Goal: Check status: Check status

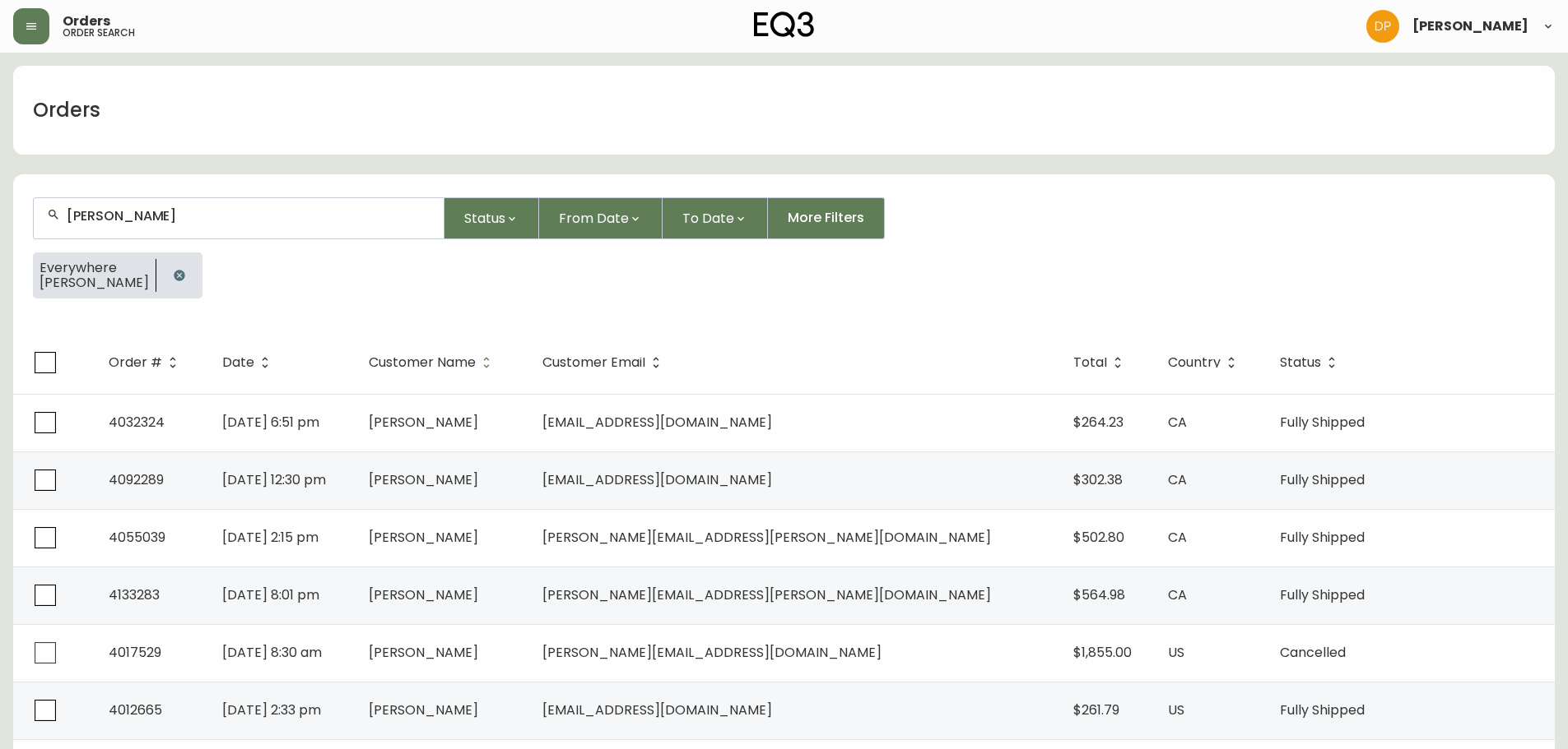
click at [174, 273] on icon "button" at bounding box center [179, 275] width 11 height 11
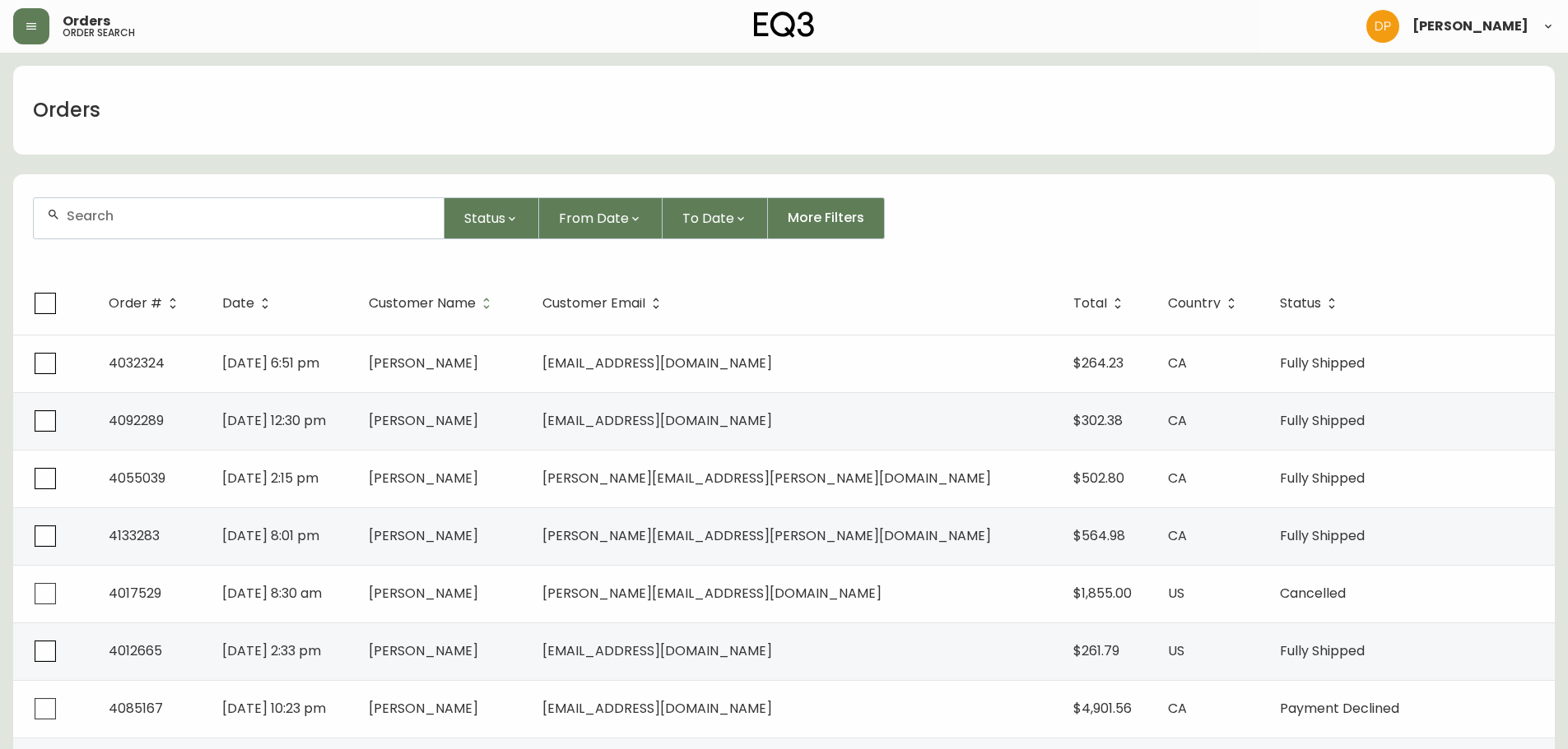
drag, startPoint x: 146, startPoint y: 233, endPoint x: 58, endPoint y: 238, distance: 88.1
click at [19, 224] on form "Status From Date To Date More Filters" at bounding box center [784, 225] width 1541 height 94
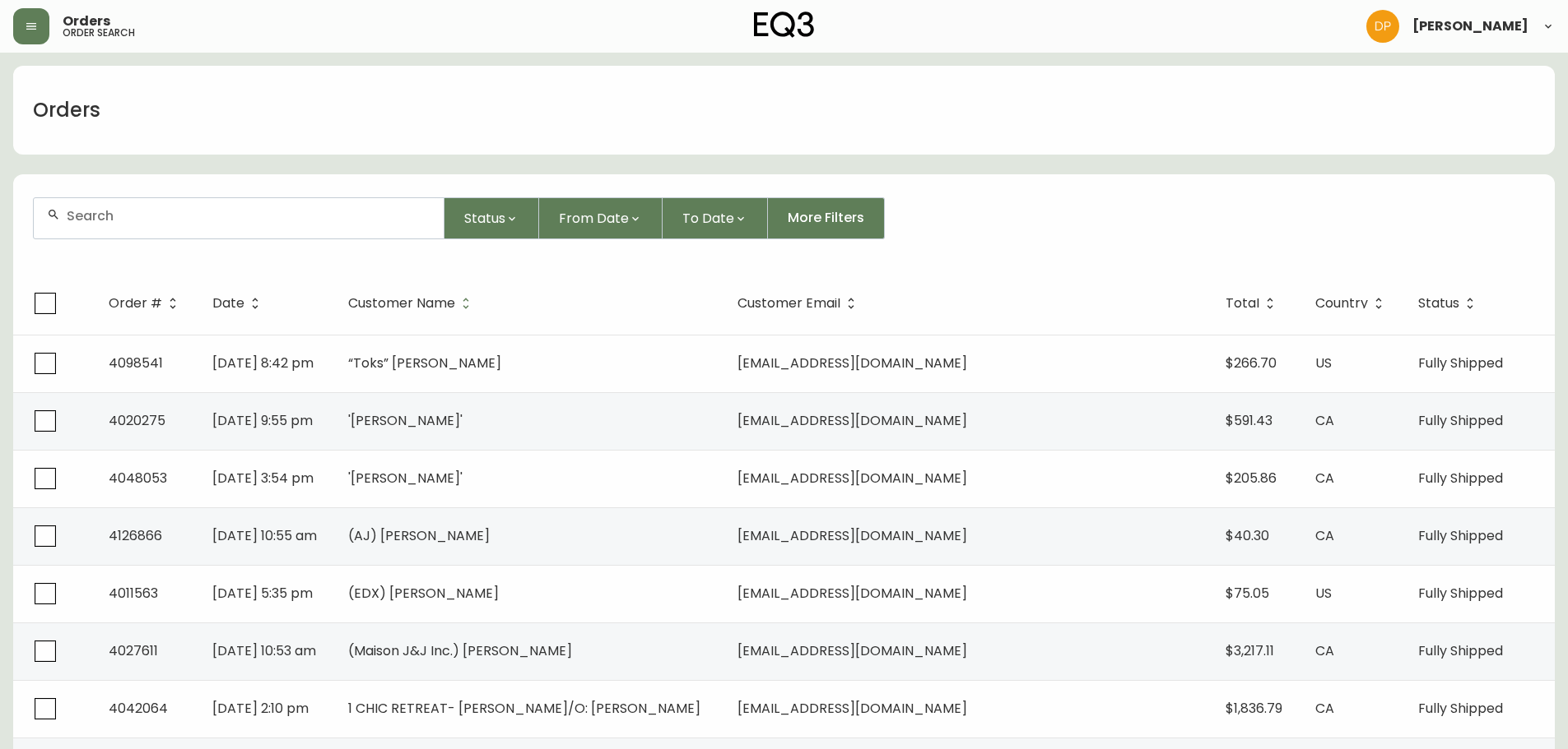
drag, startPoint x: 124, startPoint y: 235, endPoint x: 107, endPoint y: 204, distance: 35.4
click at [107, 204] on div at bounding box center [238, 218] width 410 height 40
paste input "4108067"
type input "4108067"
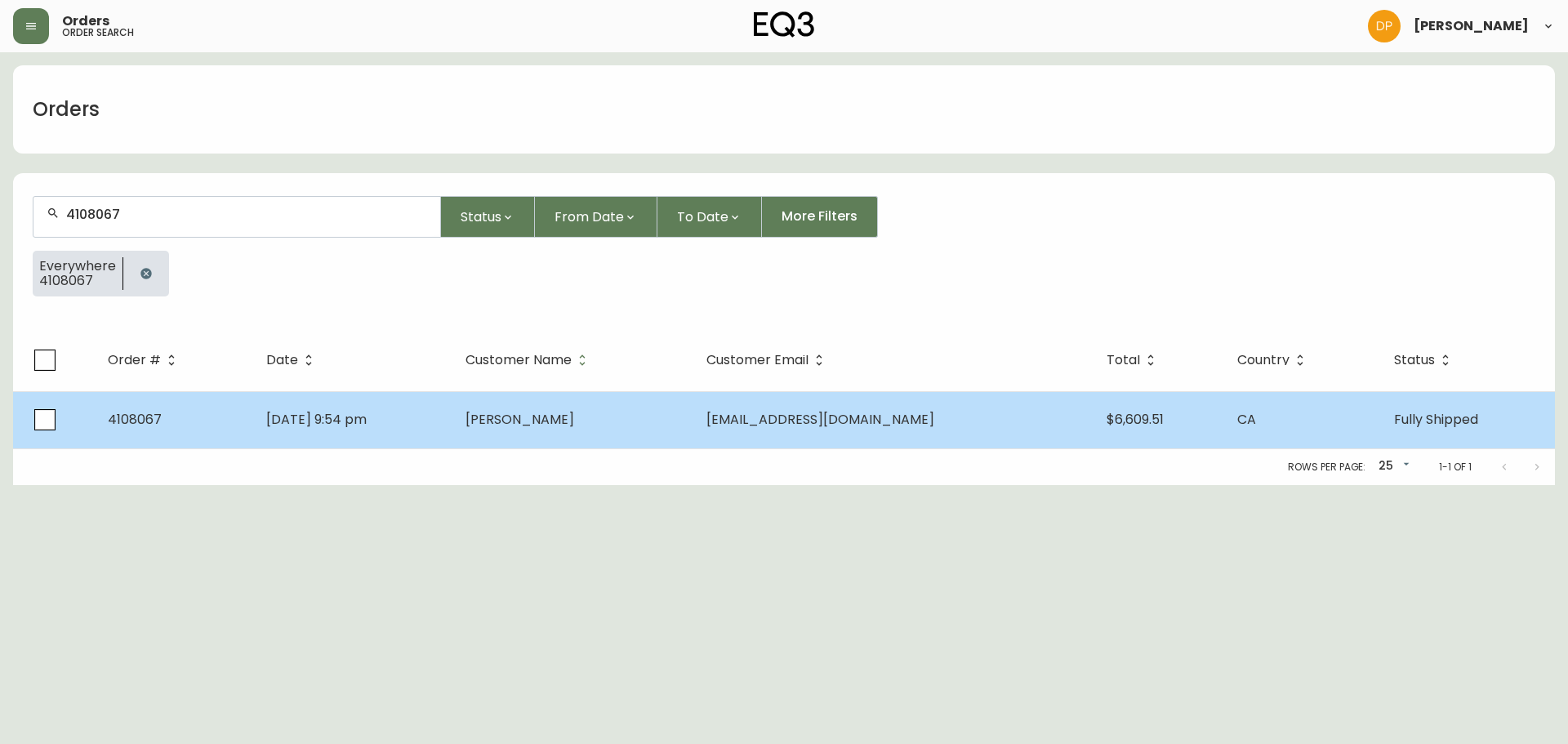
click at [694, 430] on td "[PERSON_NAME]" at bounding box center [574, 420] width 242 height 57
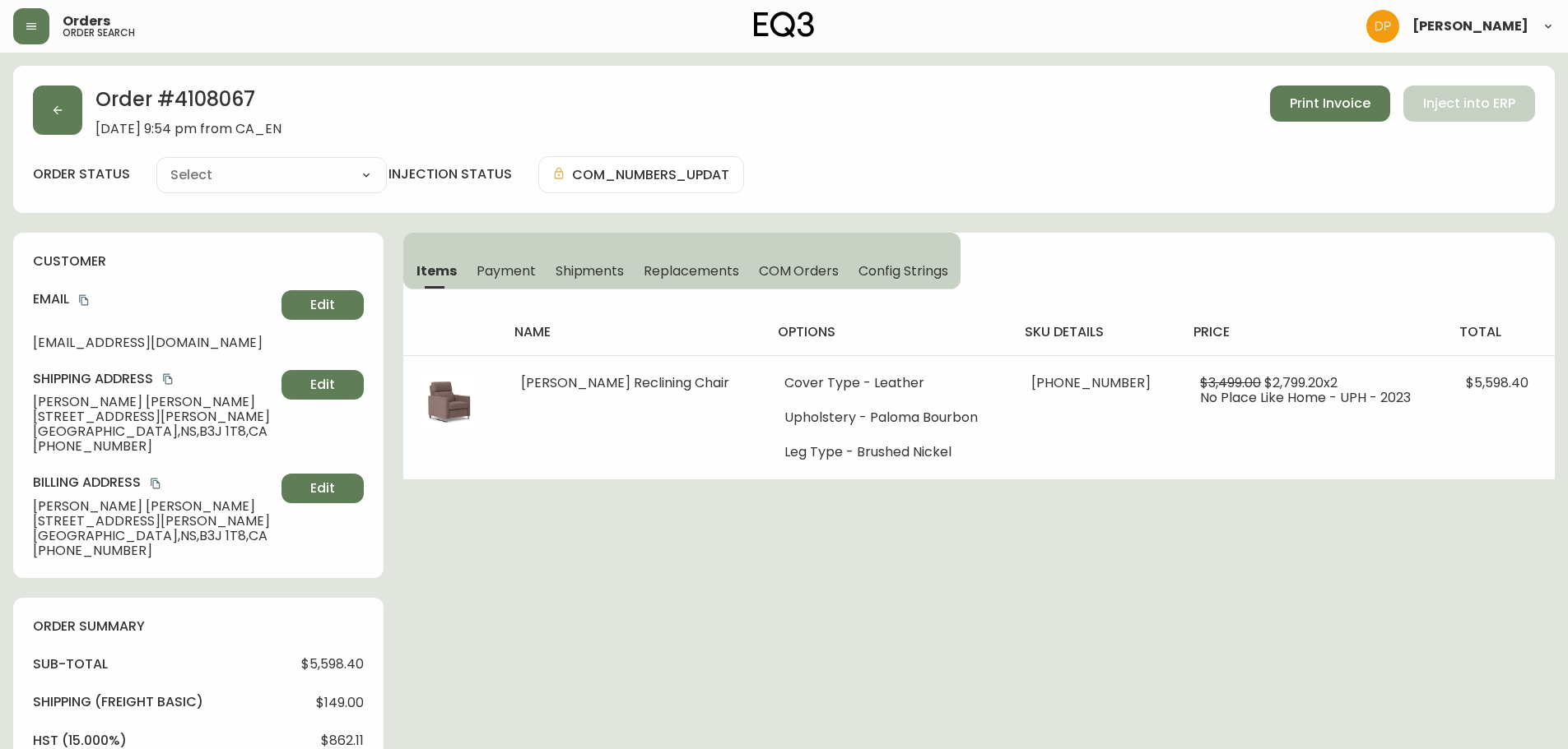
type input "Fully Shipped"
select select "FULLY_SHIPPED"
